Goal: Task Accomplishment & Management: Use online tool/utility

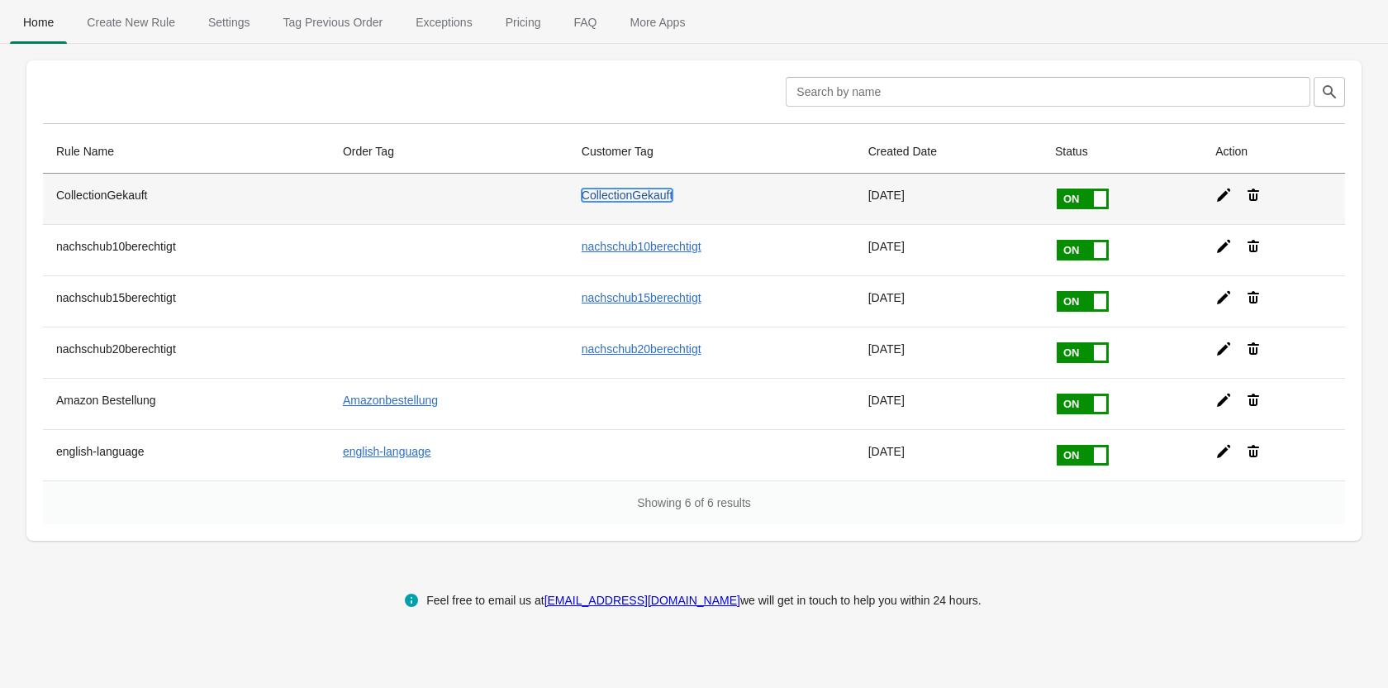
click at [607, 193] on link "CollectionGekauft" at bounding box center [628, 194] width 92 height 13
click at [1228, 201] on icon at bounding box center [1224, 195] width 17 height 17
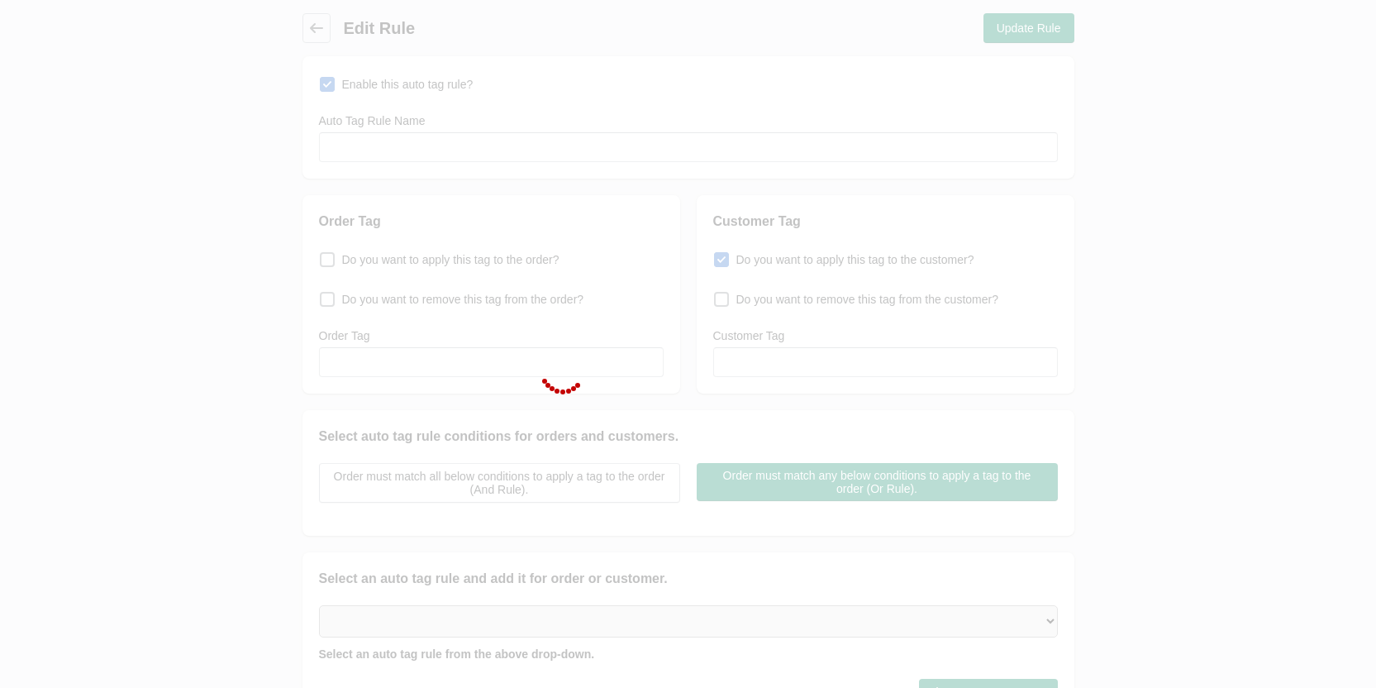
type input "CollectionGekauft"
checkbox input "true"
type input "CollectionGekauft"
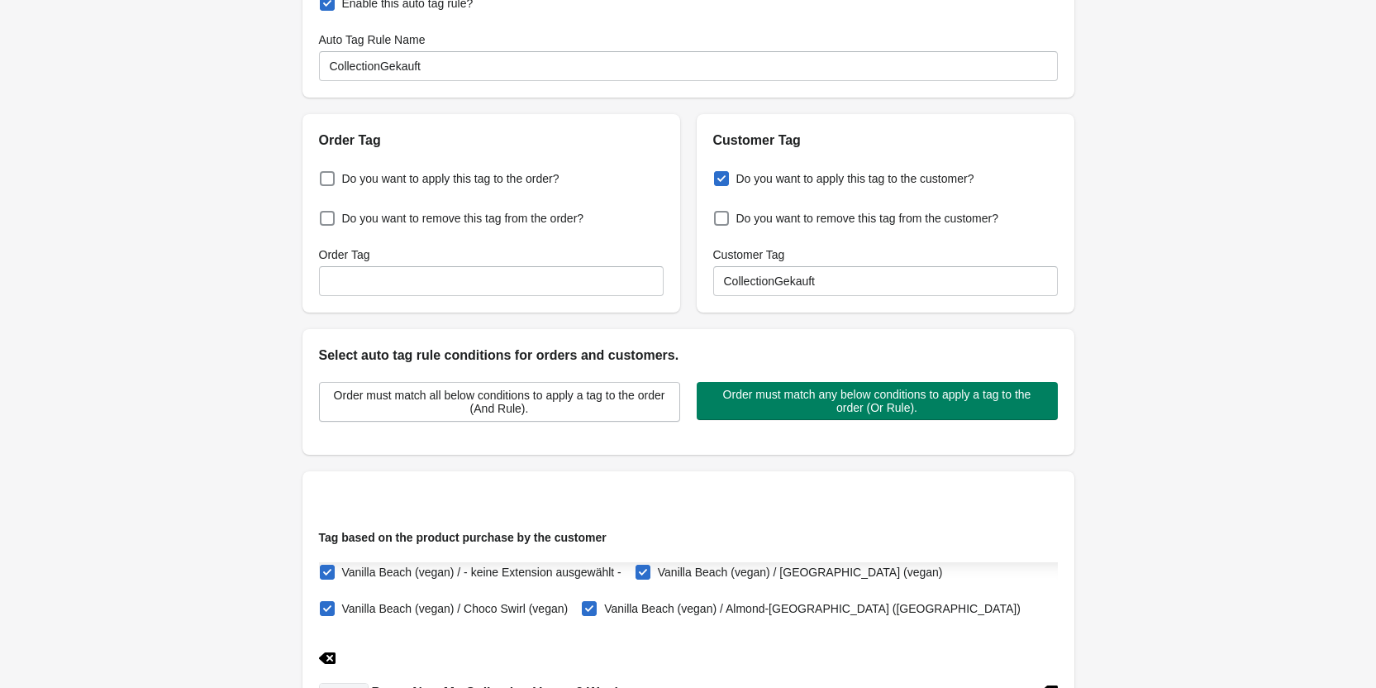
scroll to position [79, 0]
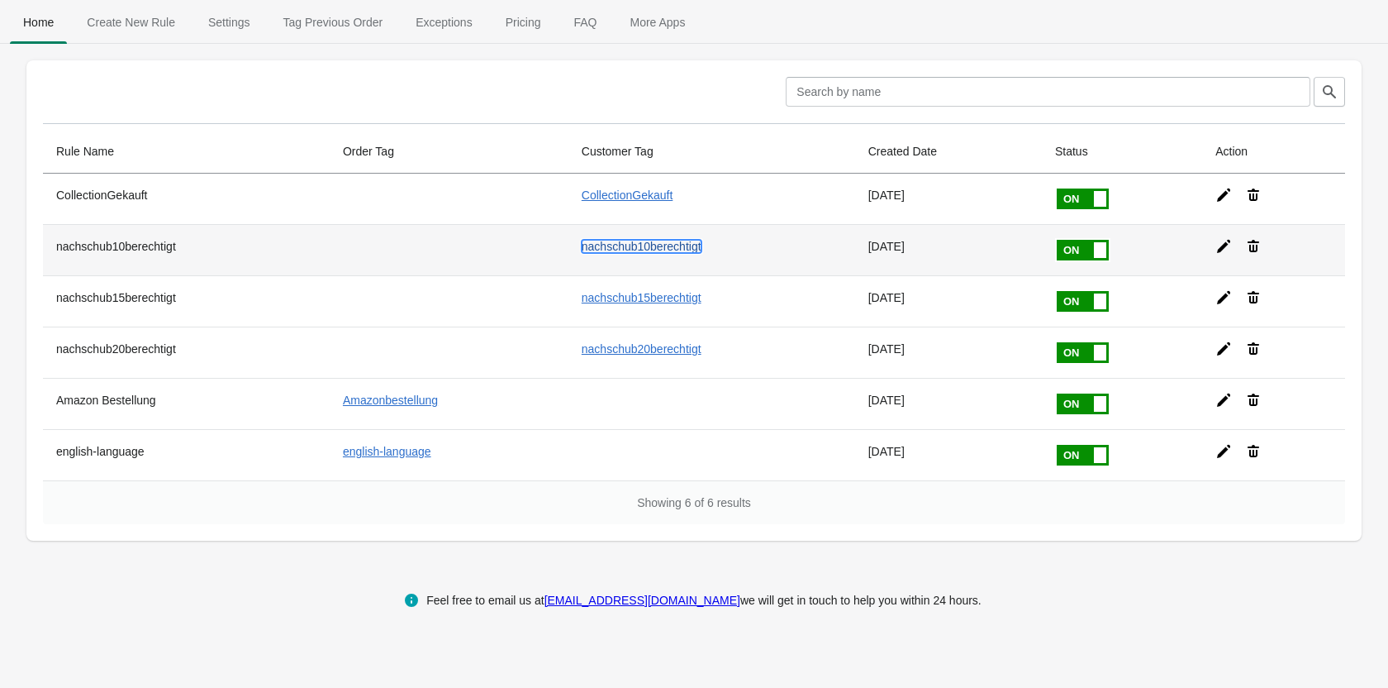
click at [644, 249] on link "nachschub10berechtigt" at bounding box center [642, 246] width 120 height 13
click at [1221, 248] on icon at bounding box center [1223, 246] width 13 height 13
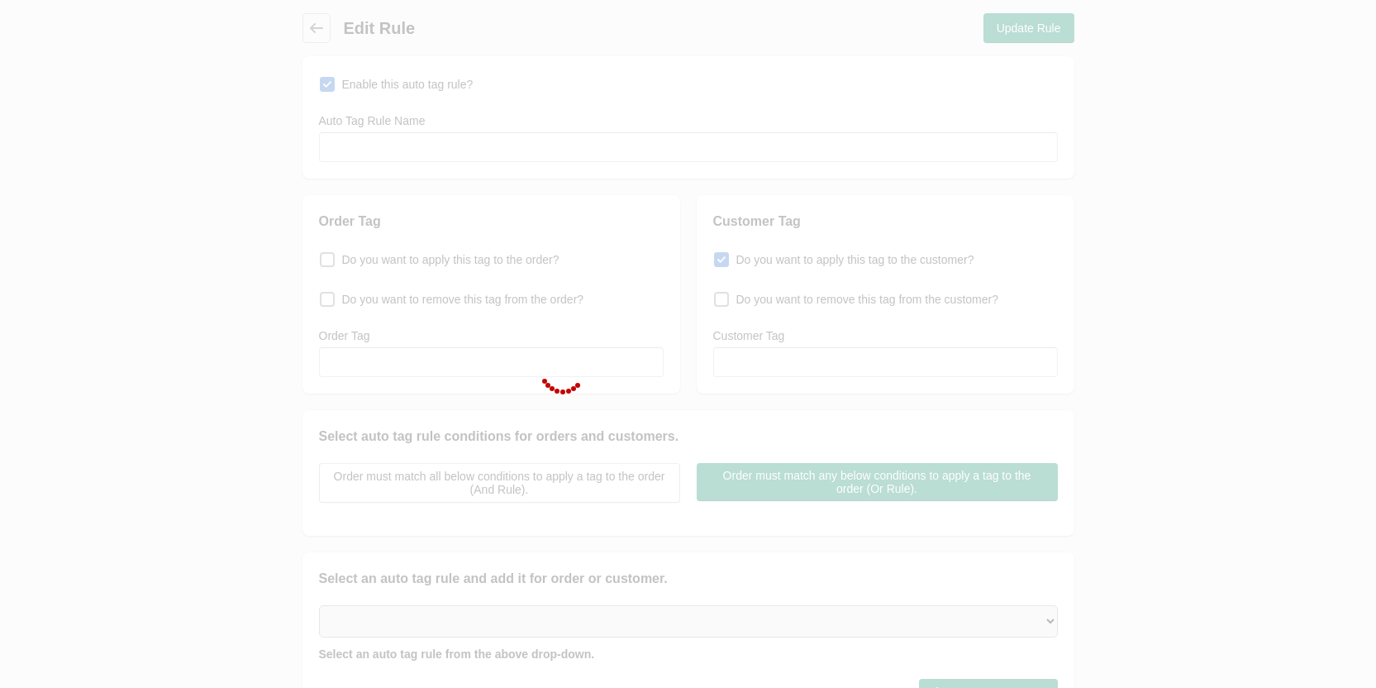
type input "nachschub10berechtigt"
checkbox input "true"
type input "nachschub10berechtigt"
select select "46"
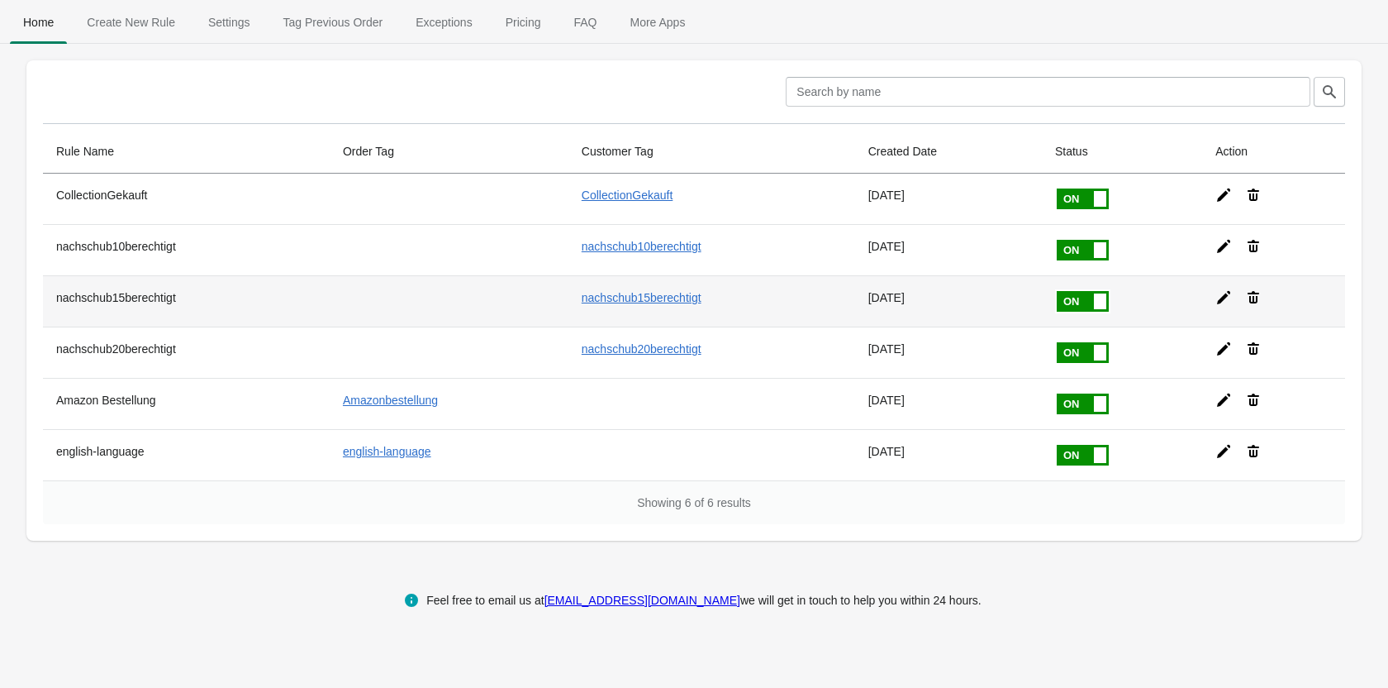
click at [1220, 295] on icon at bounding box center [1224, 297] width 17 height 17
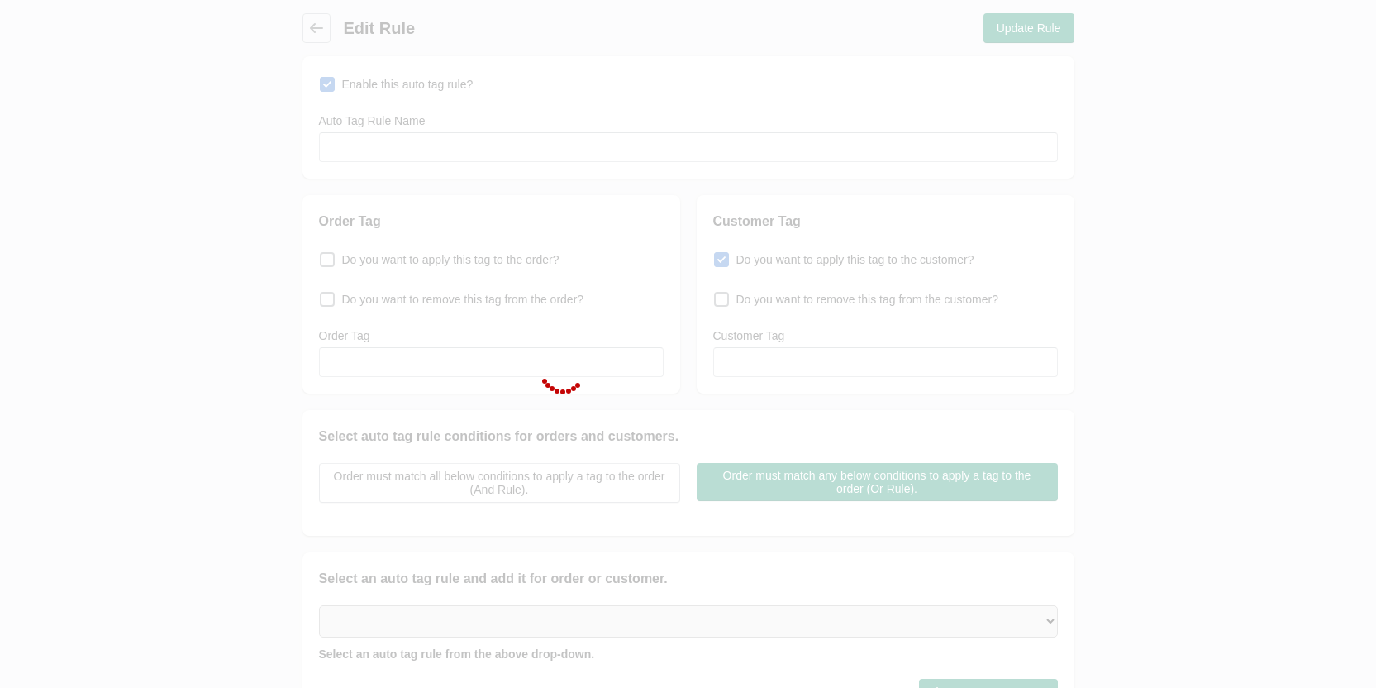
type input "nachschub15berechtigt"
checkbox input "true"
type input "nachschub15berechtigt"
select select "2"
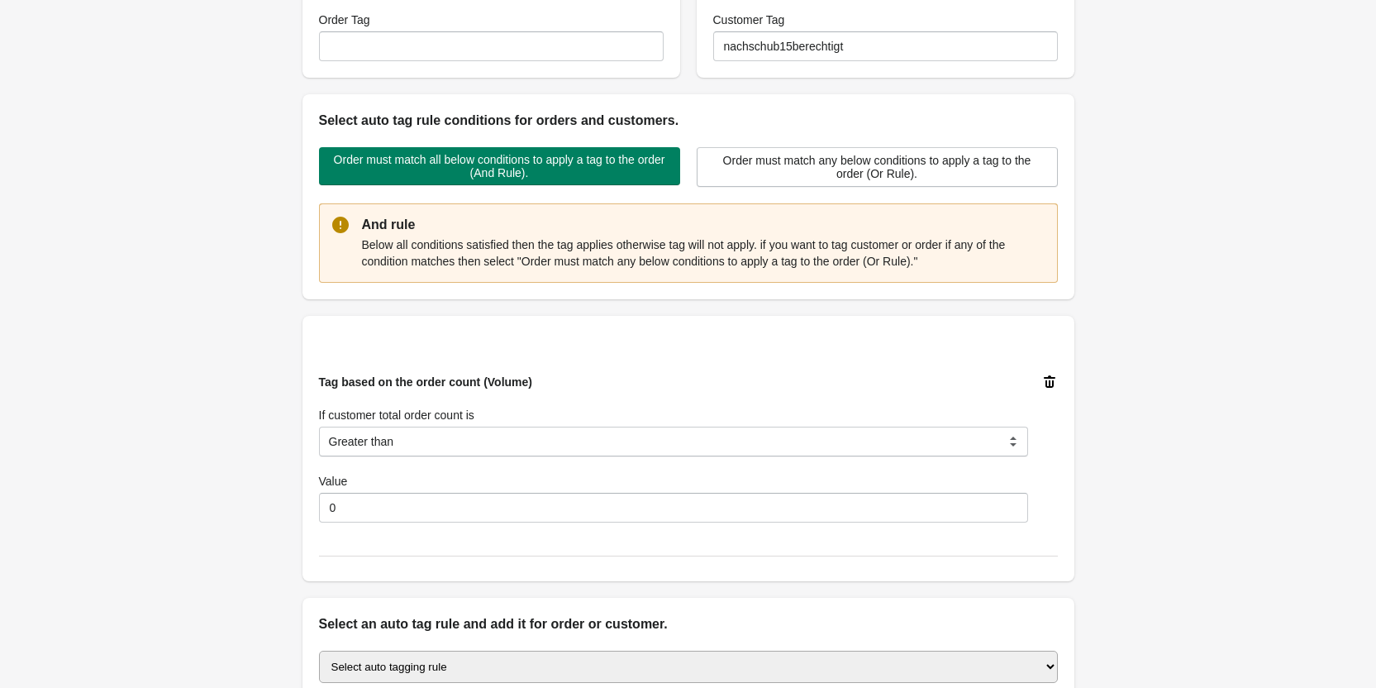
scroll to position [64, 0]
